Goal: Task Accomplishment & Management: Manage account settings

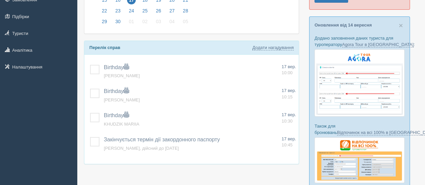
scroll to position [102, 0]
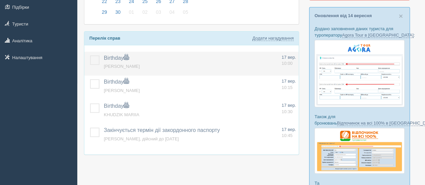
click at [90, 55] on label at bounding box center [90, 55] width 0 height 0
click at [0, 0] on input "checkbox" at bounding box center [0, 0] width 0 height 0
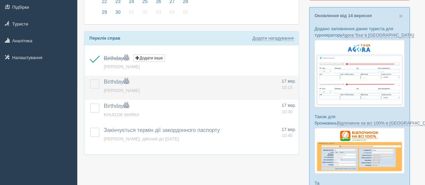
click at [90, 79] on label at bounding box center [90, 79] width 0 height 0
click at [0, 0] on input "checkbox" at bounding box center [0, 0] width 0 height 0
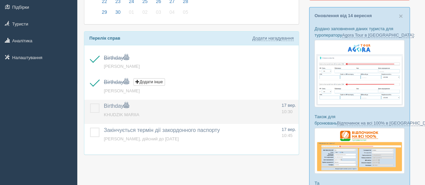
click at [90, 104] on label at bounding box center [90, 104] width 0 height 0
click at [0, 0] on input "checkbox" at bounding box center [0, 0] width 0 height 0
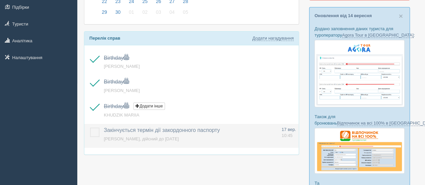
click at [90, 128] on label at bounding box center [90, 128] width 0 height 0
click at [0, 0] on input "checkbox" at bounding box center [0, 0] width 0 height 0
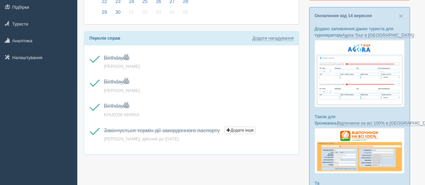
scroll to position [0, 0]
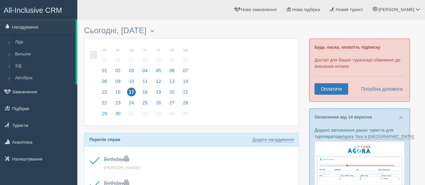
click at [48, 15] on link "All-Inclusive CRM" at bounding box center [38, 9] width 77 height 18
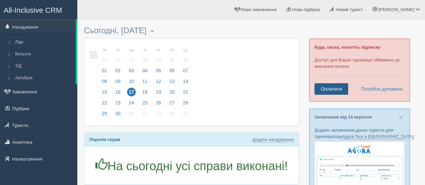
click at [323, 87] on link "Оплатити" at bounding box center [332, 88] width 34 height 11
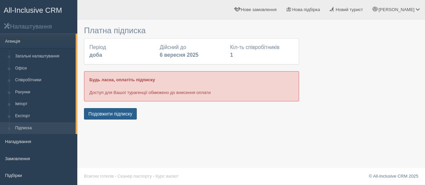
click at [126, 109] on button "Подовжити підписку" at bounding box center [110, 113] width 53 height 11
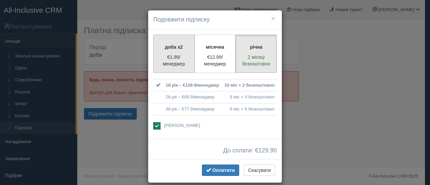
click at [171, 54] on p "€1.99/менеджер" at bounding box center [174, 60] width 33 height 13
radio input "true"
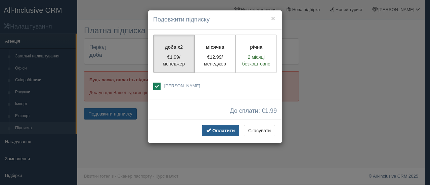
click at [220, 131] on span "Оплатити" at bounding box center [223, 130] width 23 height 5
